Goal: Information Seeking & Learning: Learn about a topic

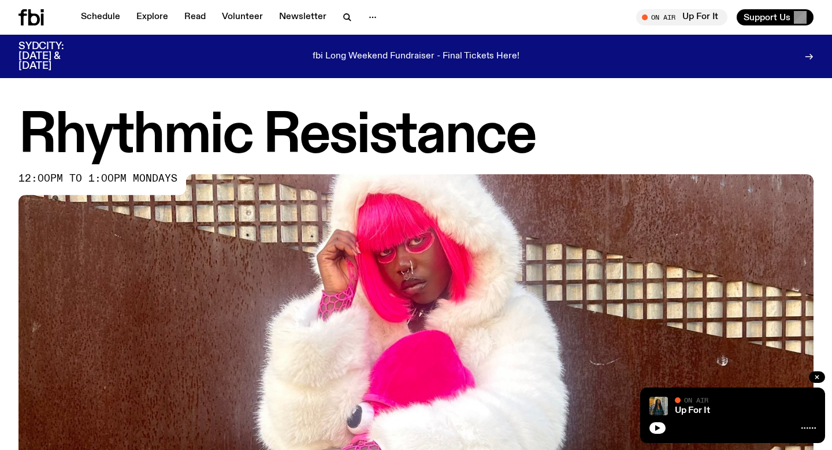
scroll to position [513, 0]
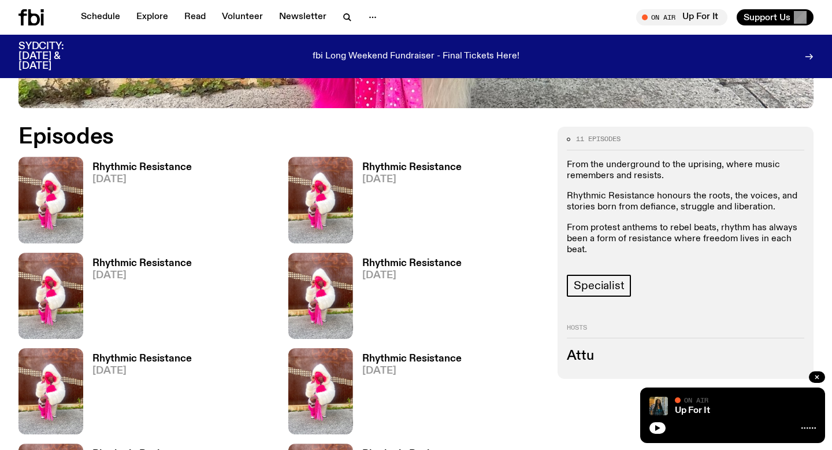
click at [113, 27] on div "Schedule Explore Read Volunteer Newsletter On Air Up For It Tune in live On Air…" at bounding box center [416, 17] width 832 height 35
click at [106, 21] on link "Schedule" at bounding box center [100, 17] width 53 height 16
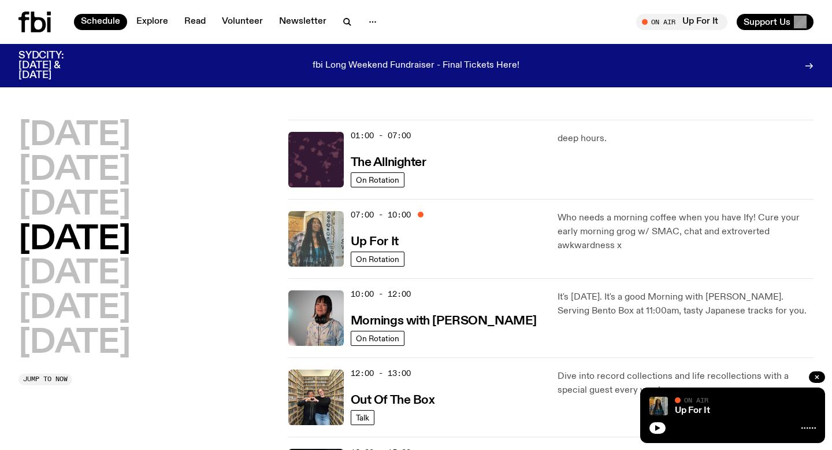
click at [329, 238] on img at bounding box center [315, 238] width 55 height 55
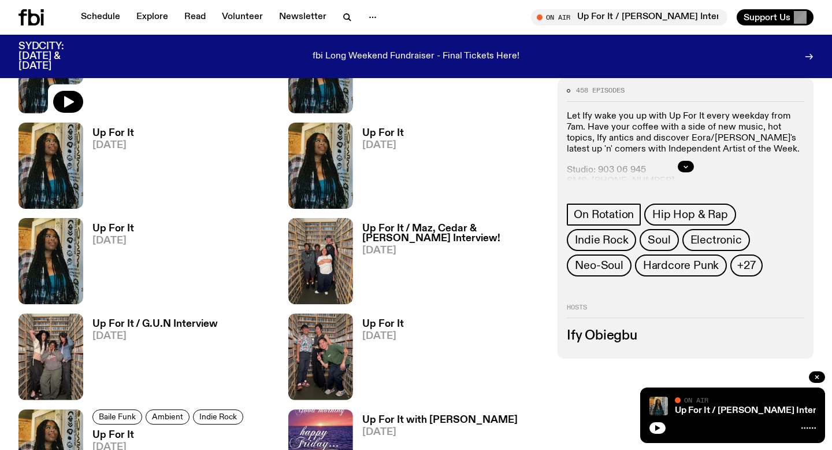
scroll to position [647, 0]
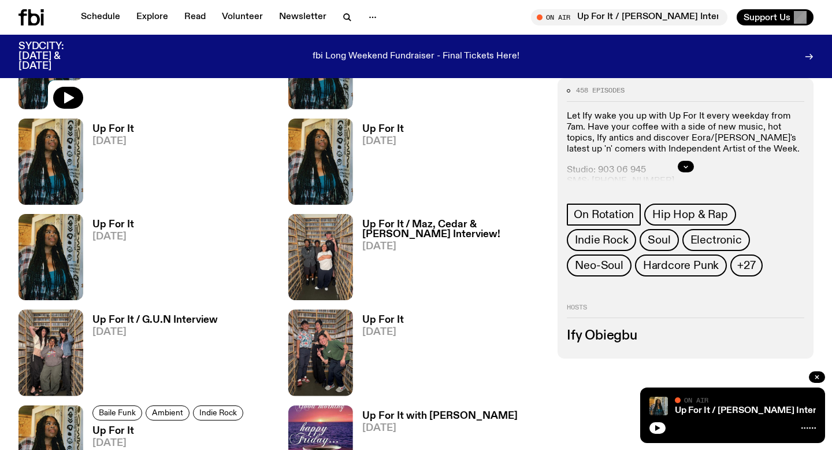
click at [391, 234] on h3 "Up For It / Maz, Cedar & [PERSON_NAME] Interview!" at bounding box center [453, 230] width 182 height 20
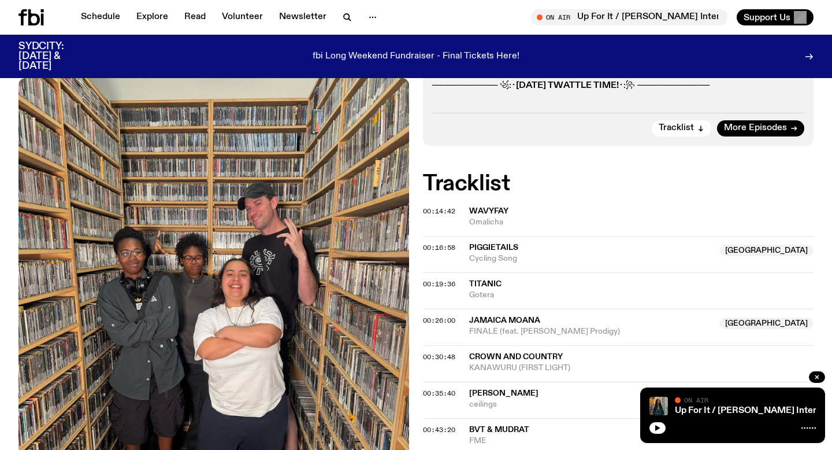
scroll to position [194, 0]
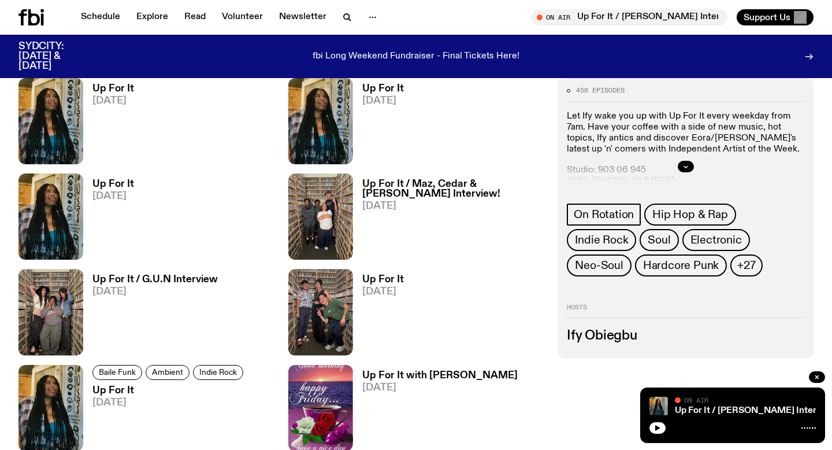
scroll to position [707, 0]
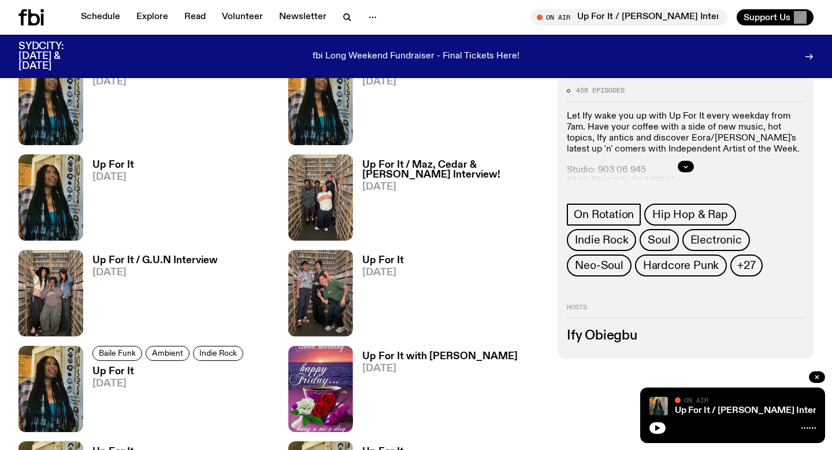
click at [130, 260] on h3 "Up For It / G.U.N Interview" at bounding box center [154, 261] width 125 height 10
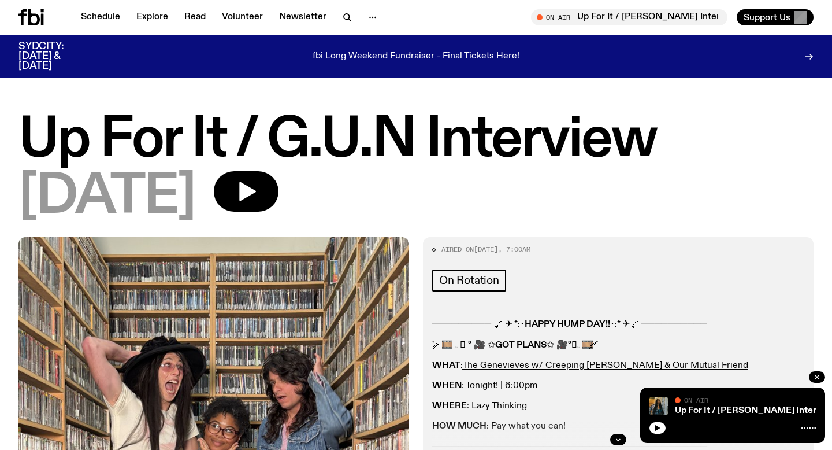
scroll to position [206, 0]
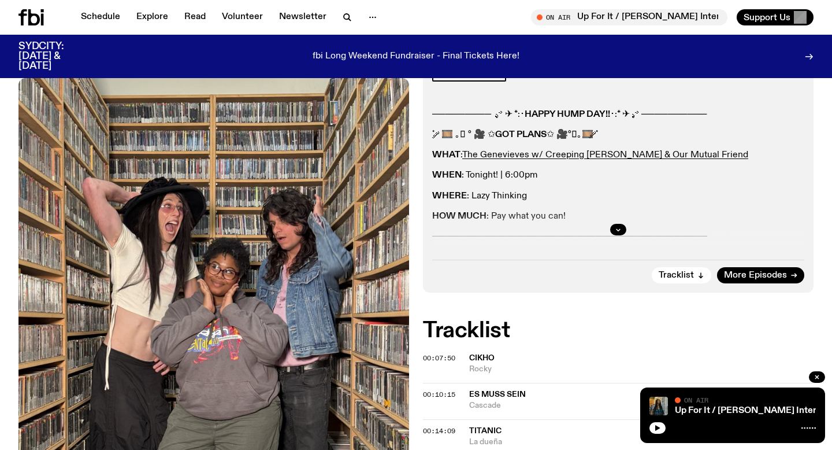
click at [623, 223] on div at bounding box center [618, 229] width 372 height 37
click at [621, 229] on icon "button" at bounding box center [618, 229] width 7 height 7
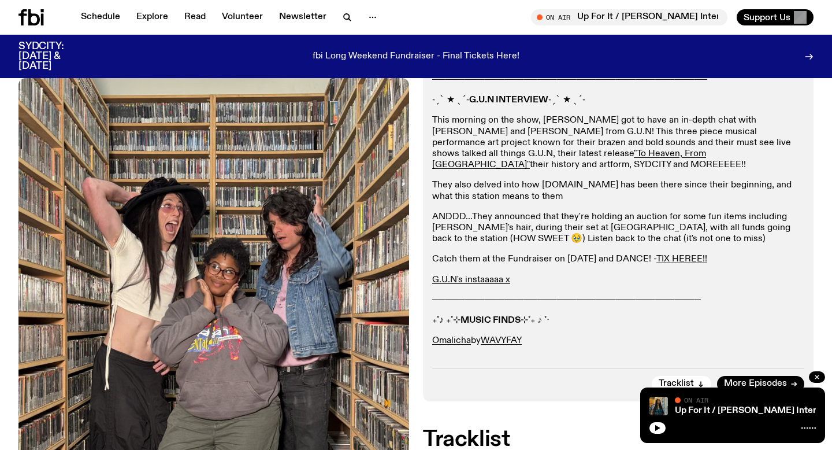
scroll to position [377, 0]
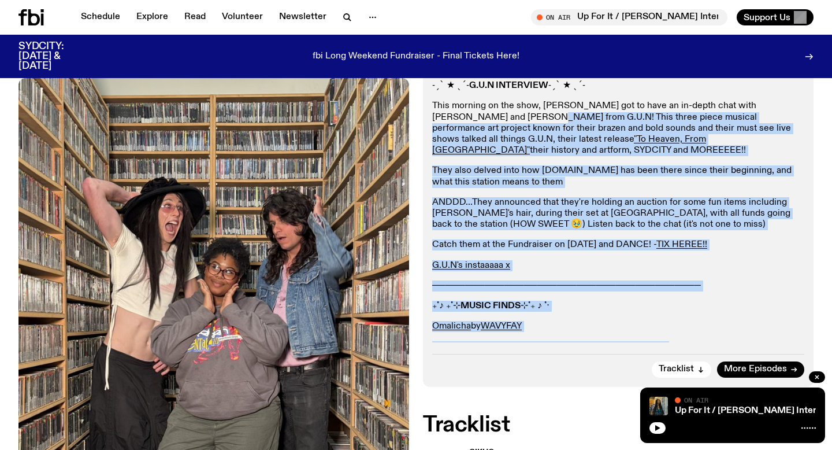
drag, startPoint x: 682, startPoint y: 337, endPoint x: 472, endPoint y: 119, distance: 302.6
click at [472, 119] on div "───────── .ೃ࿔ ✈︎ *:･ HAPPY HUMP DAY!! ･:* ✈︎ .ೃ࿔ ────────── ˚ ༘ 🎞️ ｡𖦹 ° 🎥 ✩ GOT…" at bounding box center [618, 145] width 372 height 414
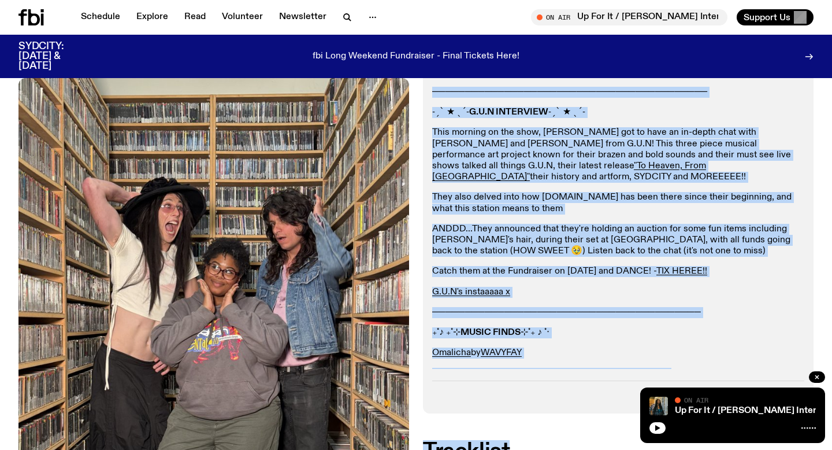
scroll to position [371, 0]
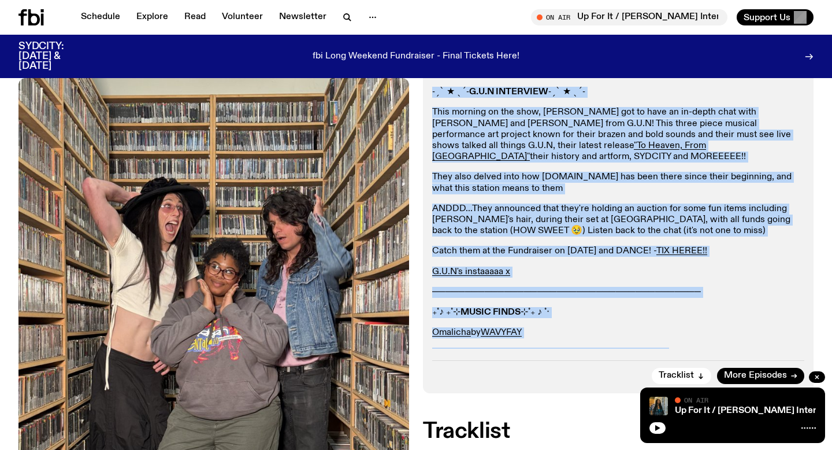
drag, startPoint x: 432, startPoint y: 105, endPoint x: 735, endPoint y: 344, distance: 386.1
click at [735, 344] on div "───────── .ೃ࿔ ✈︎ *:･ HAPPY HUMP DAY!! ･:* ✈︎ .ೃ࿔ ────────── ˚ ༘ 🎞️ ｡𖦹 ° 🎥 ✩ GOT…" at bounding box center [618, 152] width 372 height 414
copy div "───────── .ೃ࿔ ✈︎ *:･ HAPPY HUMP DAY!! ･:* ✈︎ .ೃ࿔ ────────── ˚ ༘ 🎞️ ｡𖦹 ° 🎥 ✩ GOT…"
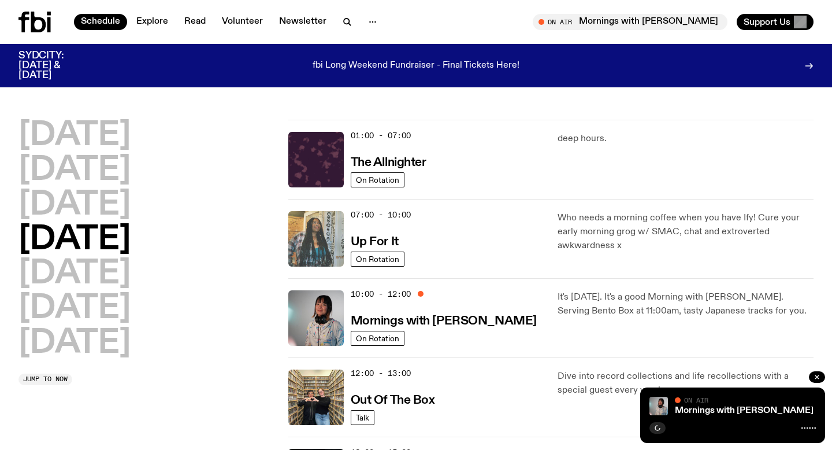
click at [333, 227] on img at bounding box center [315, 238] width 55 height 55
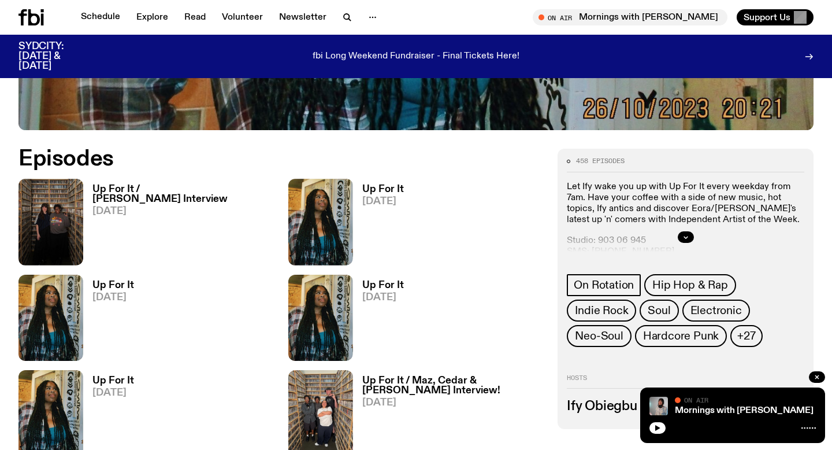
scroll to position [515, 0]
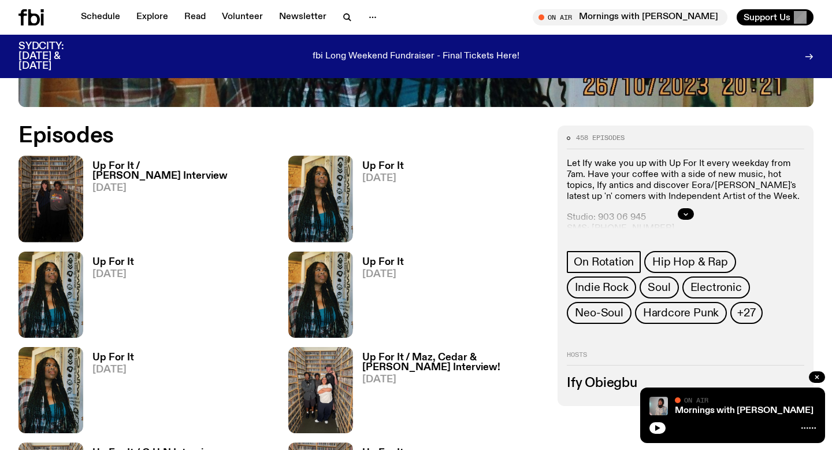
click at [66, 172] on img at bounding box center [50, 199] width 65 height 86
